Goal: Information Seeking & Learning: Check status

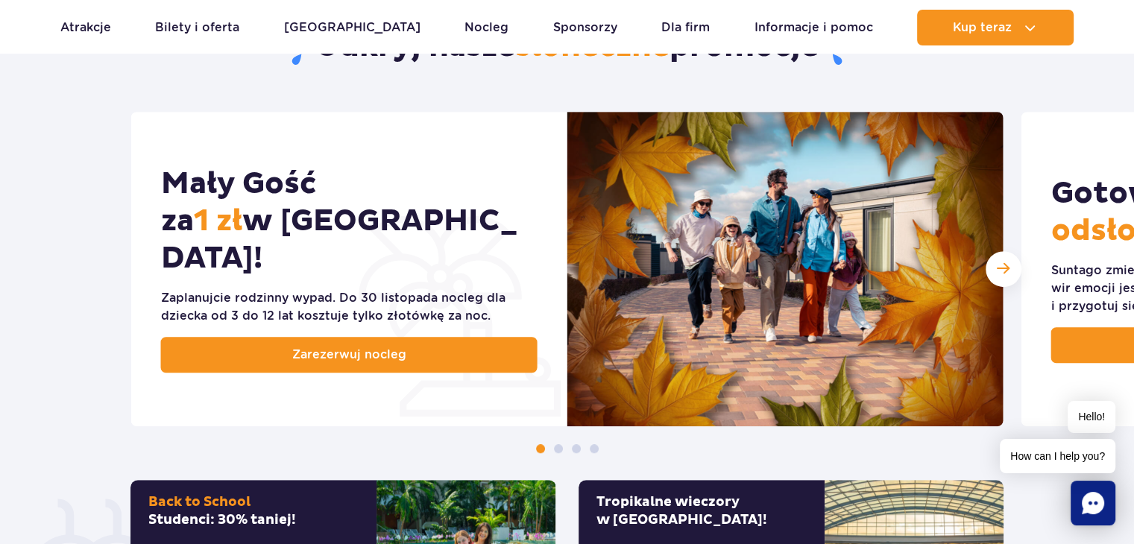
scroll to position [716, 0]
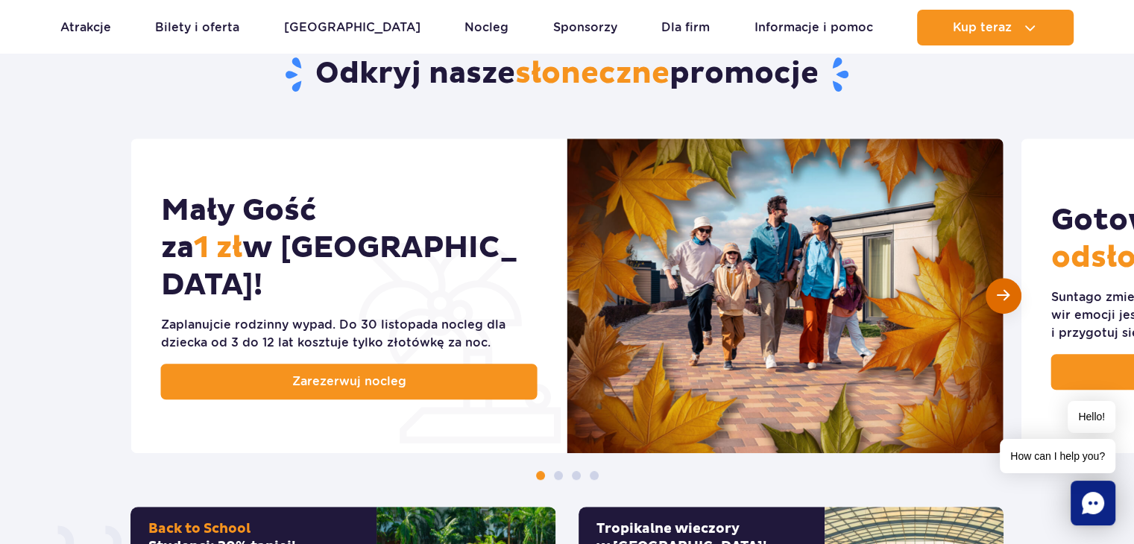
click at [1002, 310] on div "Następny slajd" at bounding box center [1004, 296] width 36 height 36
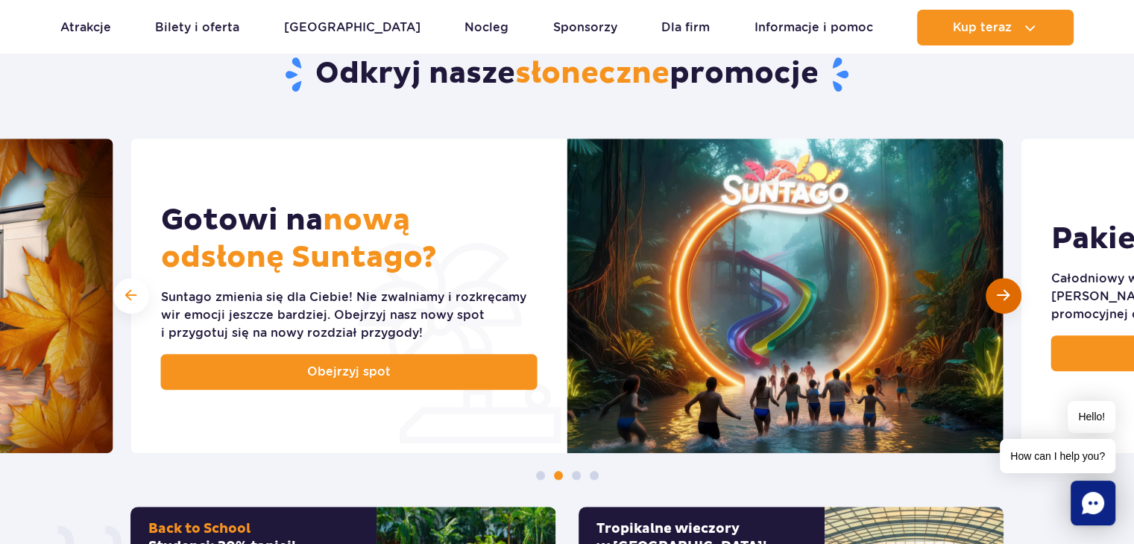
click at [1002, 310] on div "Następny slajd" at bounding box center [1004, 296] width 36 height 36
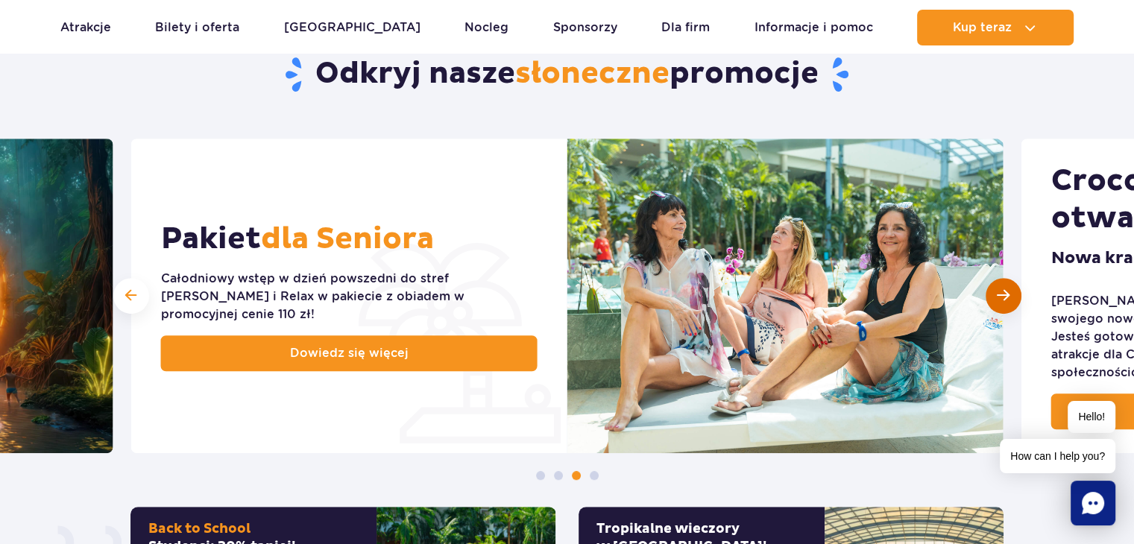
click at [1002, 310] on div "Następny slajd" at bounding box center [1004, 296] width 36 height 36
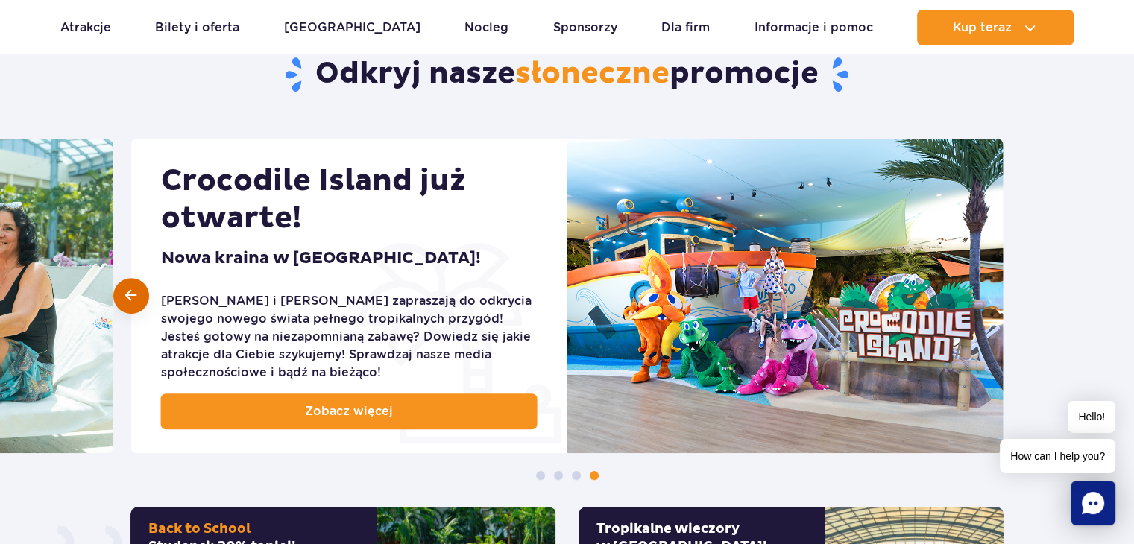
click at [126, 298] on span at bounding box center [130, 296] width 11 height 14
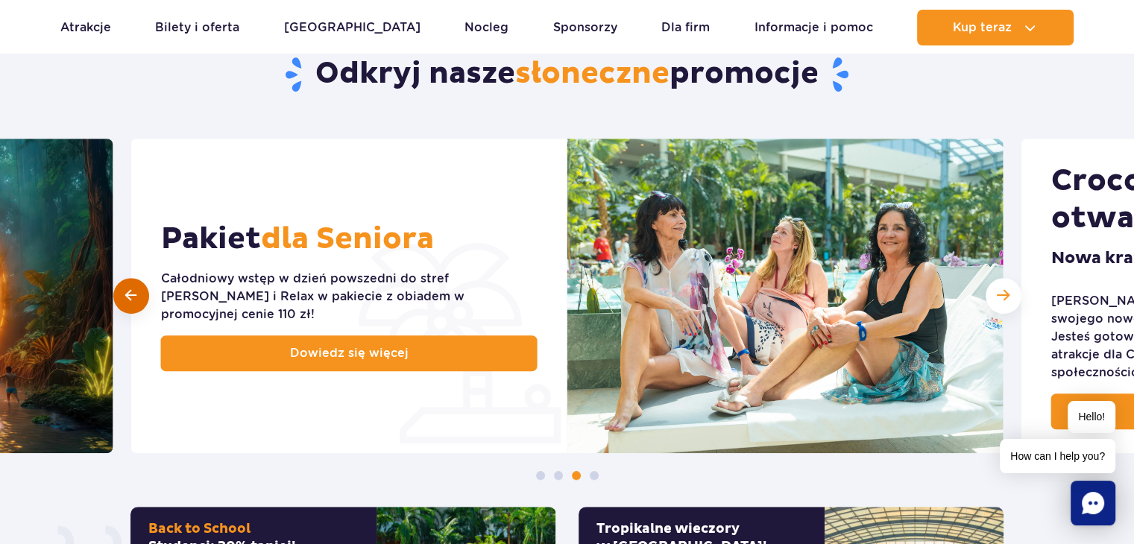
click at [126, 298] on span at bounding box center [130, 296] width 11 height 14
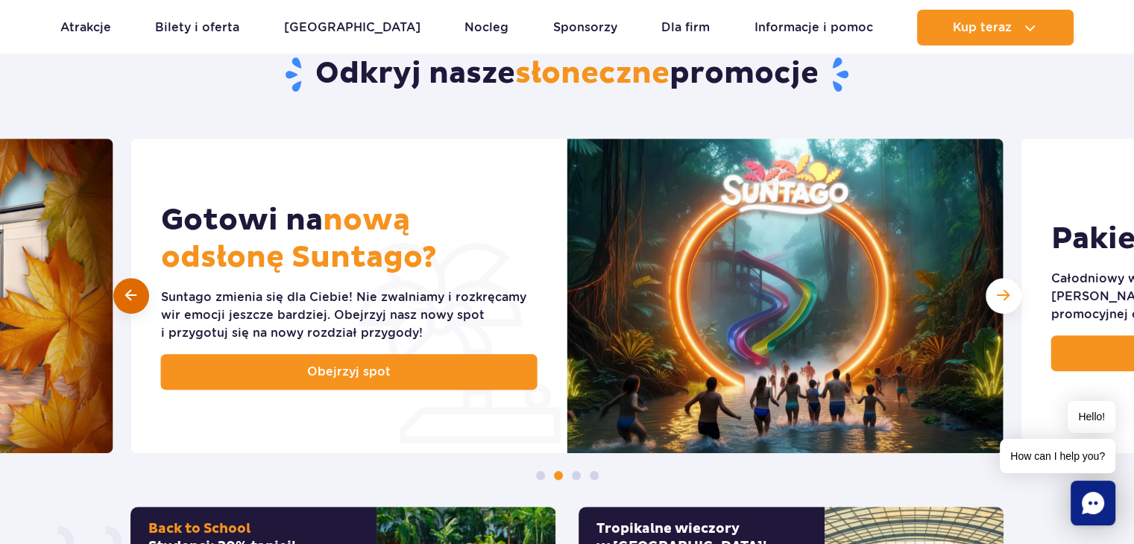
click at [126, 298] on span at bounding box center [130, 296] width 11 height 14
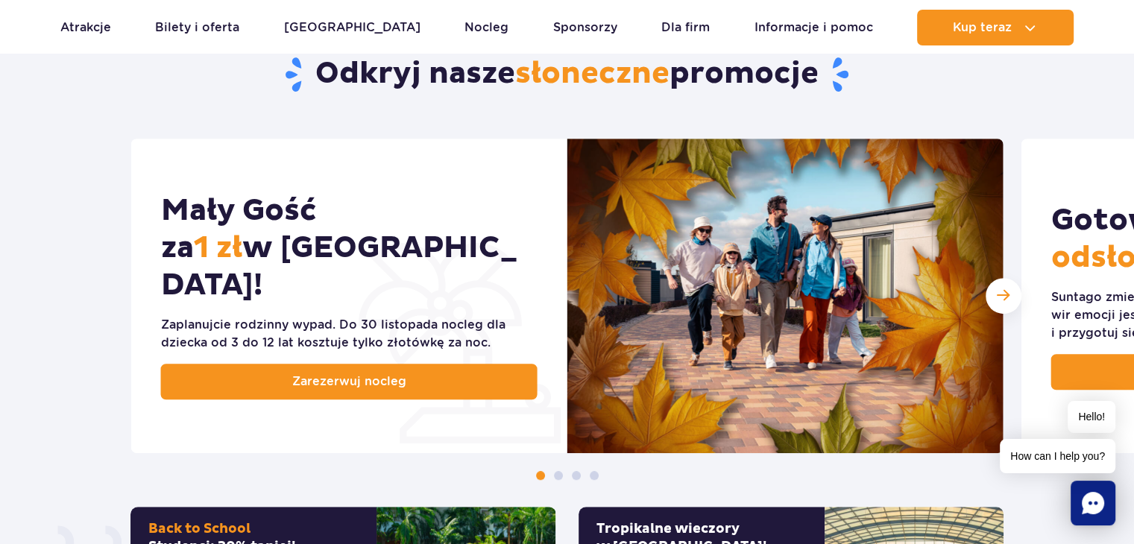
click at [20, 225] on div "Mały Gość za 1 zł w Suntago Village! Zaplanujcie rodzinny wypad. Do 30 listopad…" at bounding box center [567, 310] width 1134 height 342
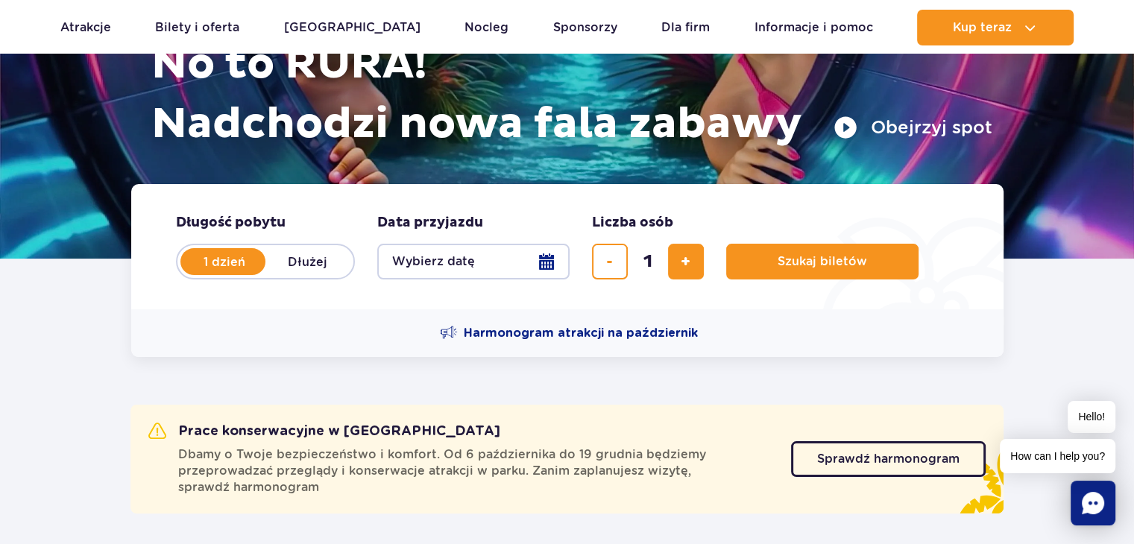
scroll to position [209, 0]
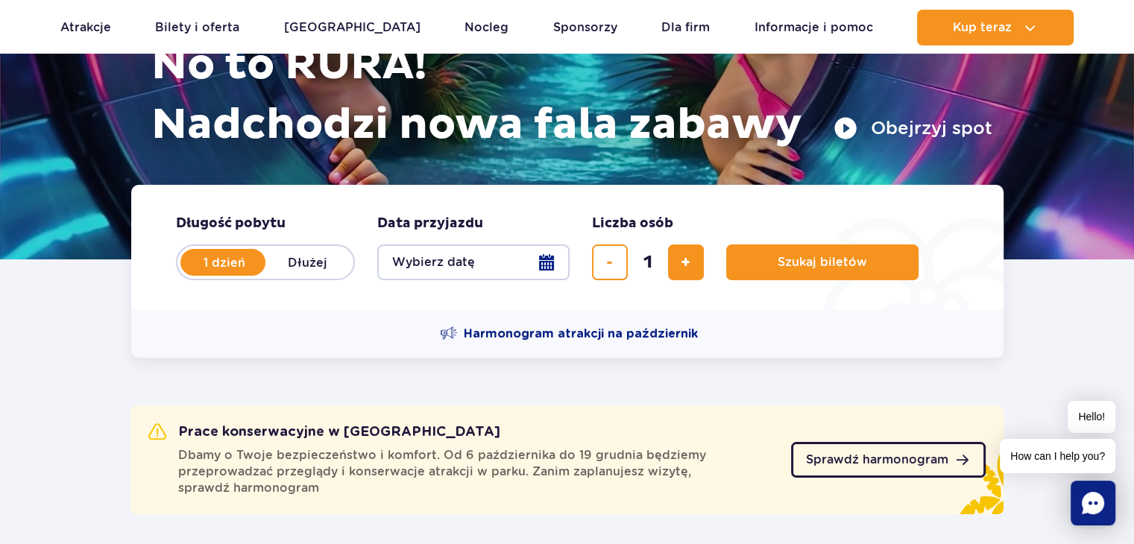
click at [855, 451] on link "Sprawdź harmonogram" at bounding box center [888, 460] width 195 height 36
